Goal: Information Seeking & Learning: Learn about a topic

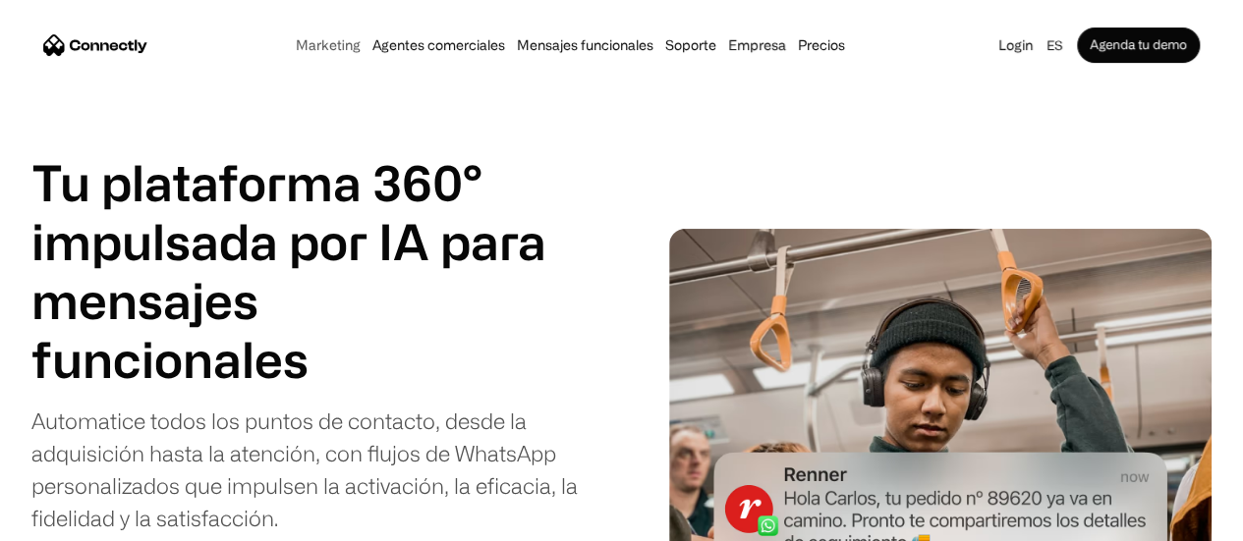
click at [290, 51] on link "Marketing" at bounding box center [328, 45] width 77 height 16
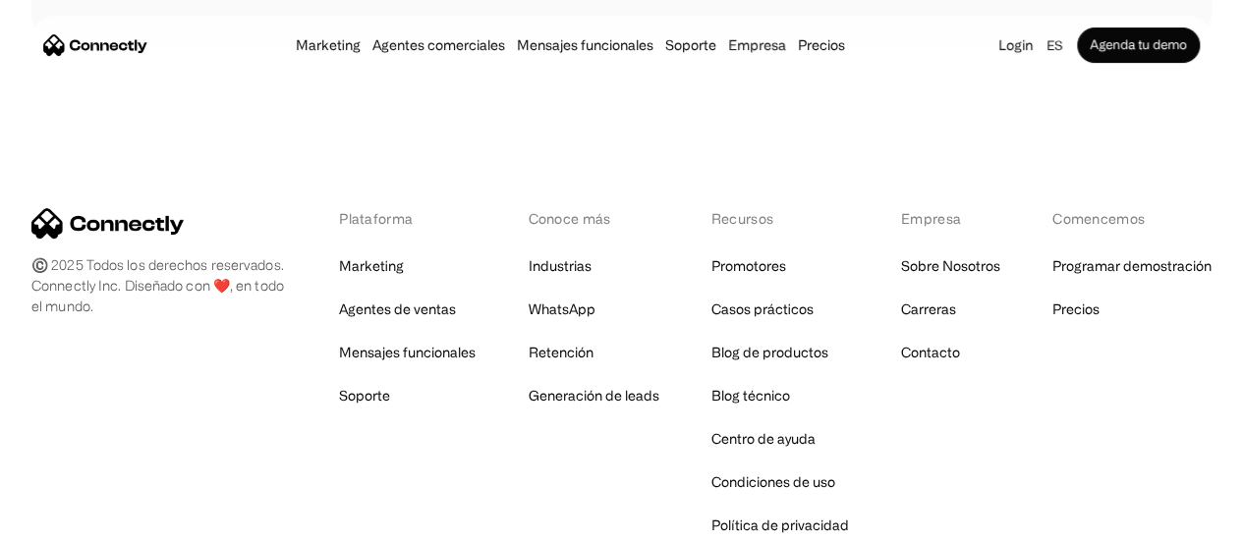
scroll to position [7899, 0]
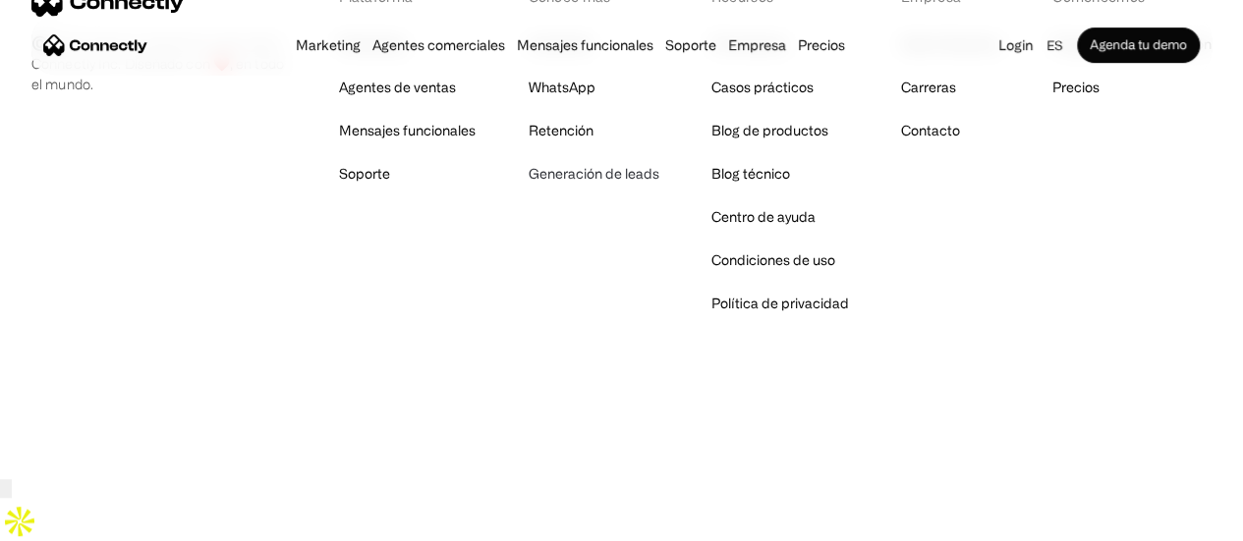
click at [641, 188] on link "Generación de leads" at bounding box center [593, 174] width 131 height 28
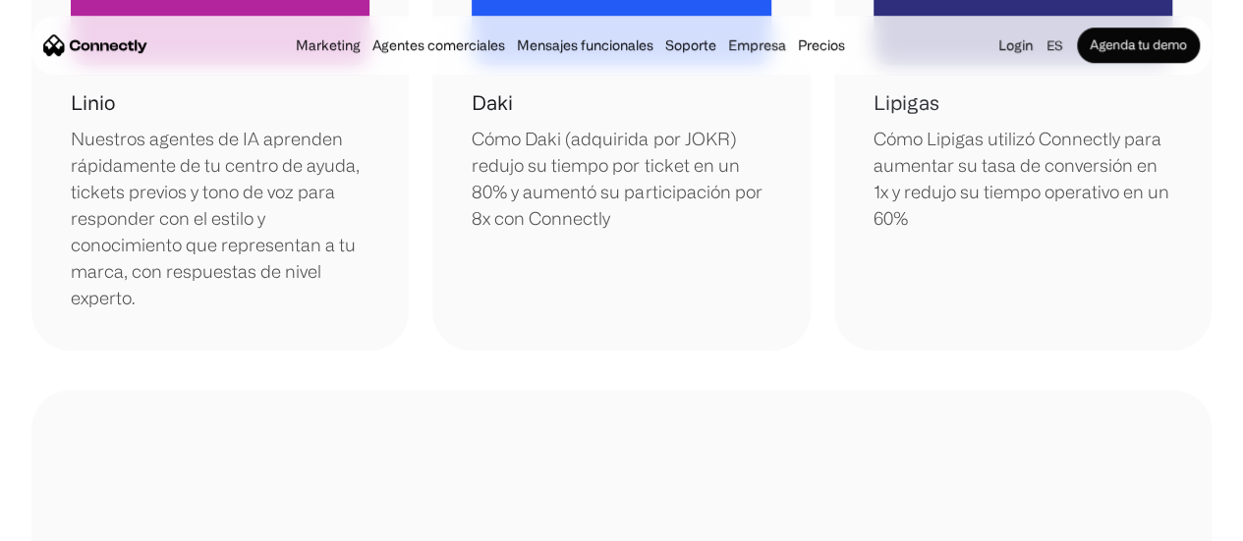
scroll to position [688, 0]
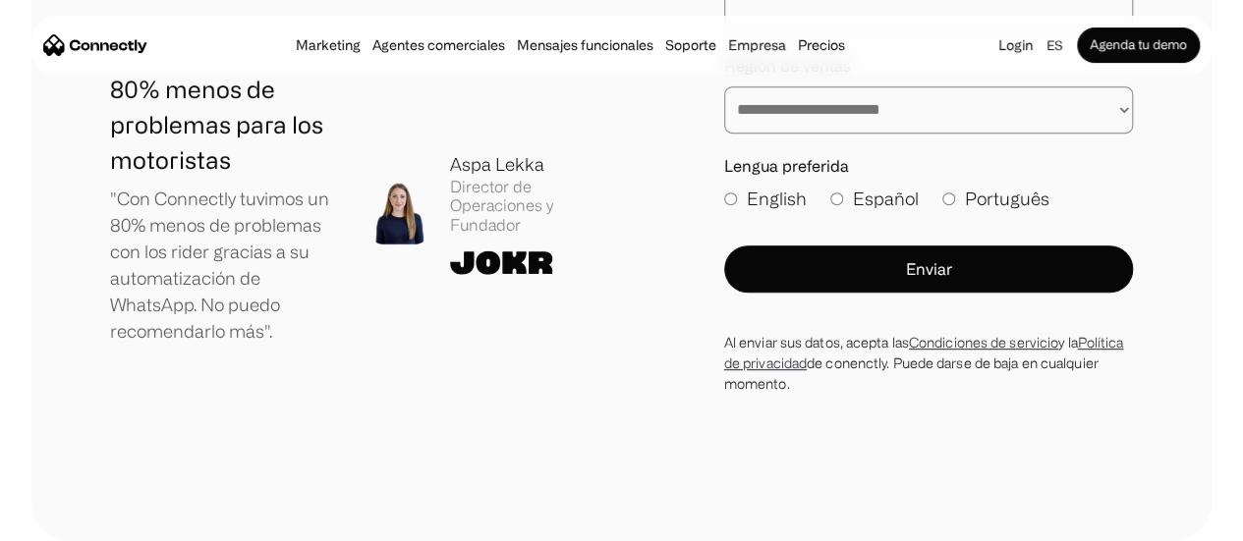
scroll to position [3734, 0]
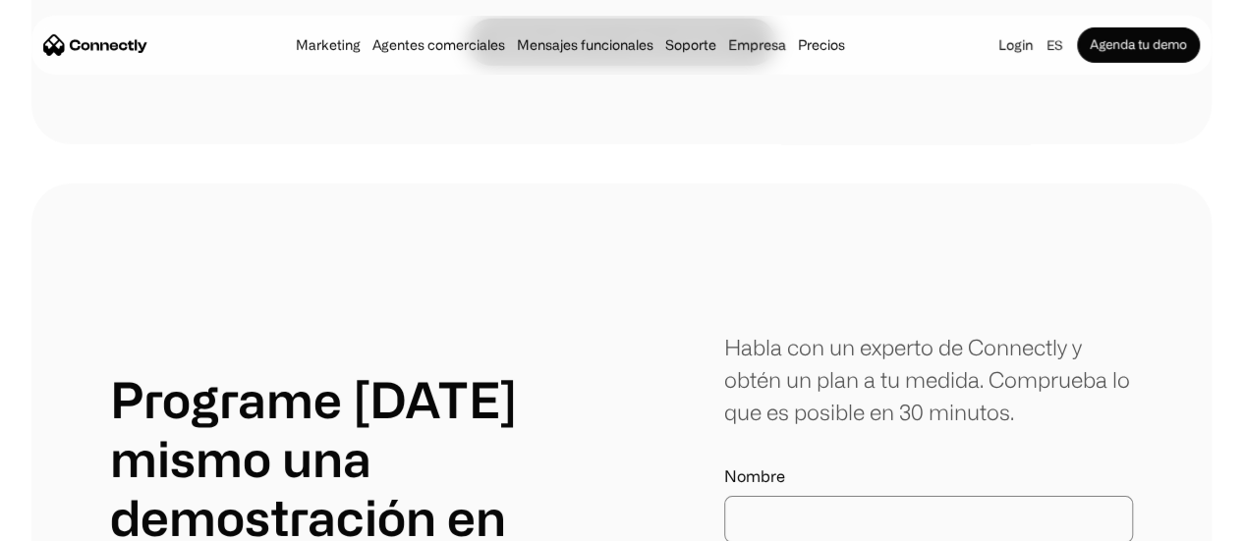
scroll to position [2948, 0]
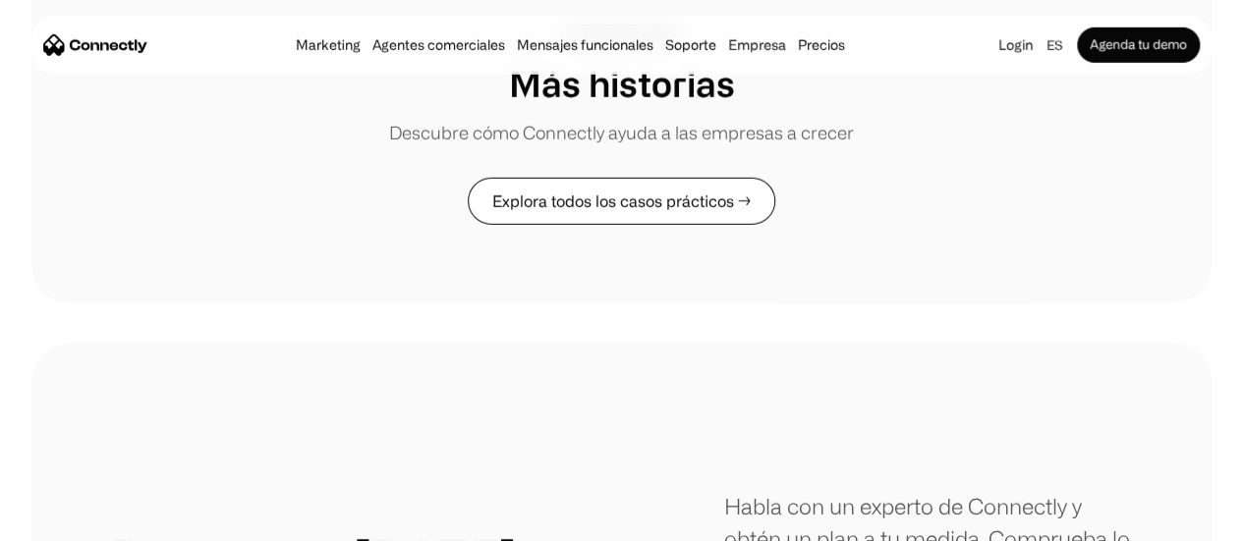
click at [627, 212] on link "Explora todos los casos prácticos →" at bounding box center [622, 201] width 308 height 47
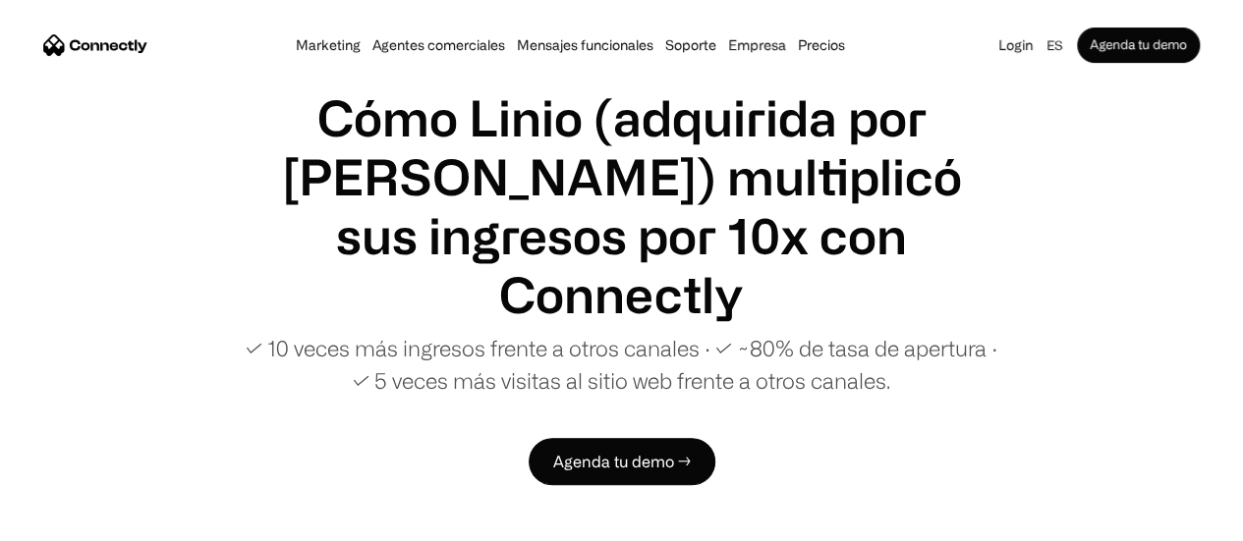
scroll to position [98, 0]
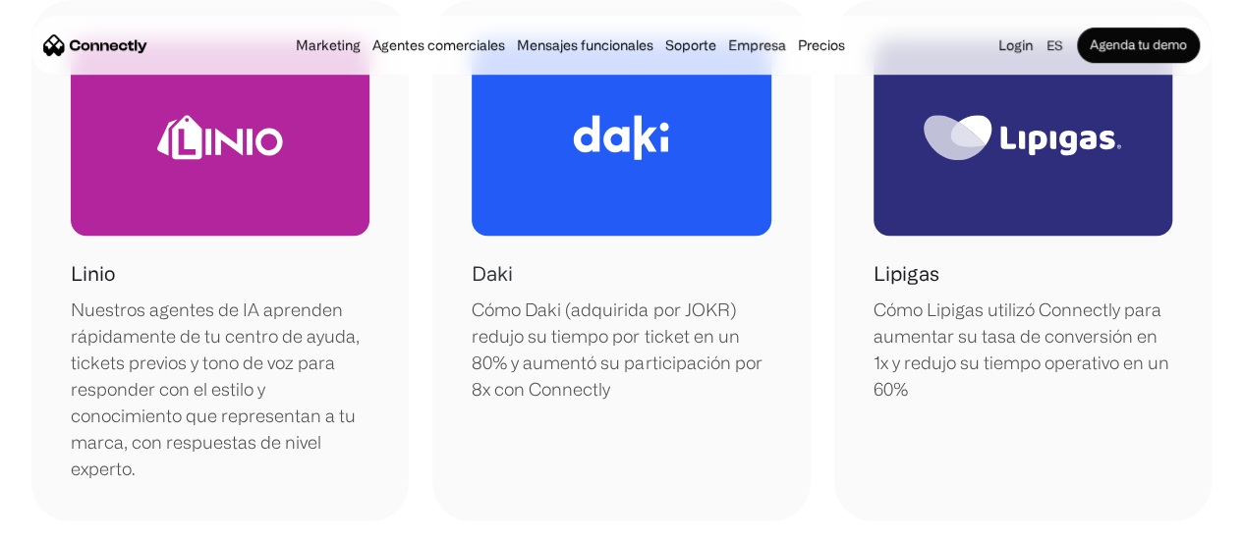
scroll to position [491, 0]
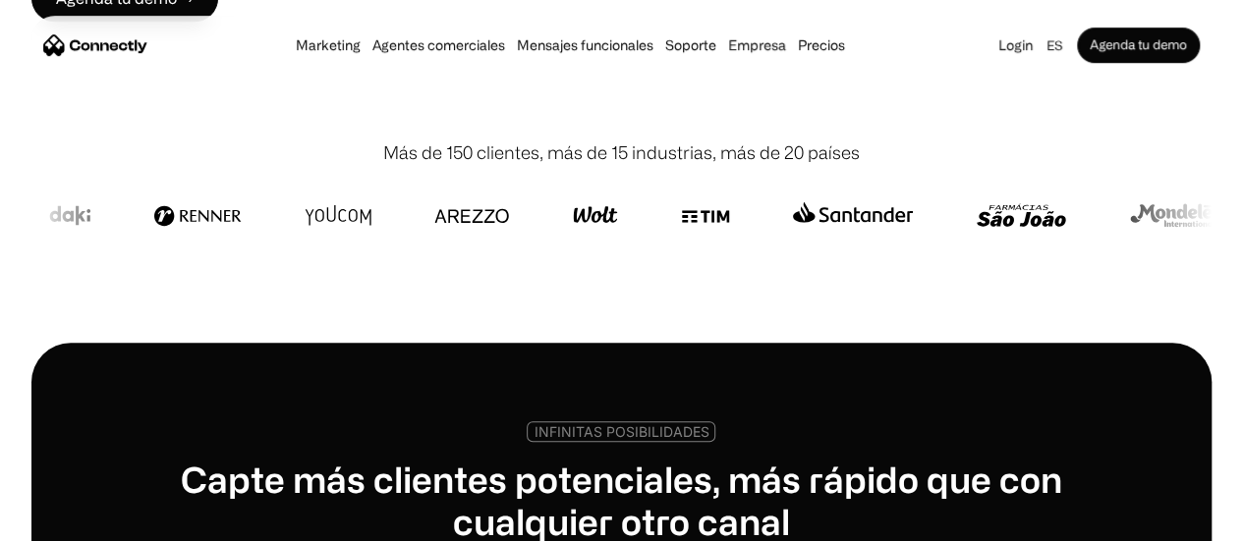
scroll to position [688, 0]
